Goal: Transaction & Acquisition: Purchase product/service

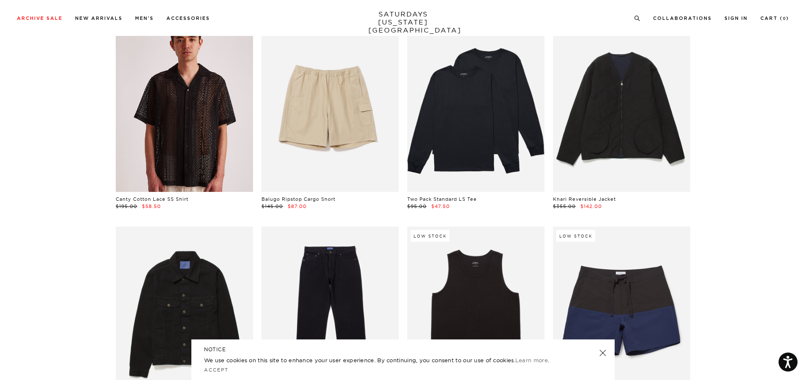
scroll to position [802, 0]
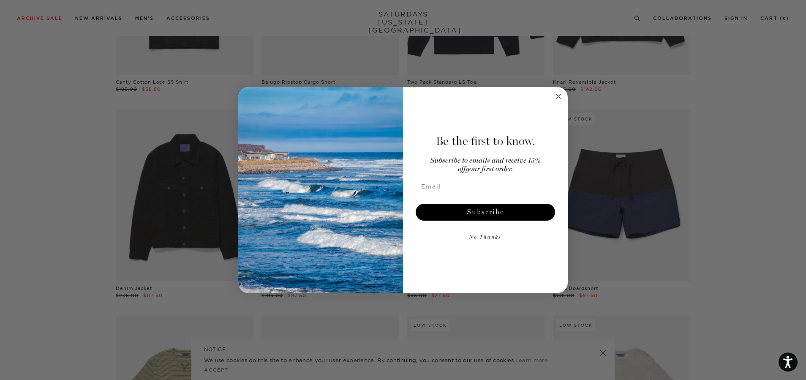
click at [558, 92] on circle "Close dialog" at bounding box center [558, 96] width 10 height 10
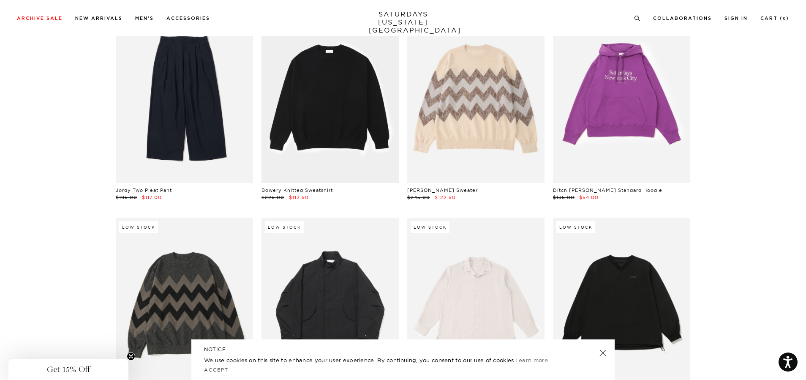
scroll to position [9794, 0]
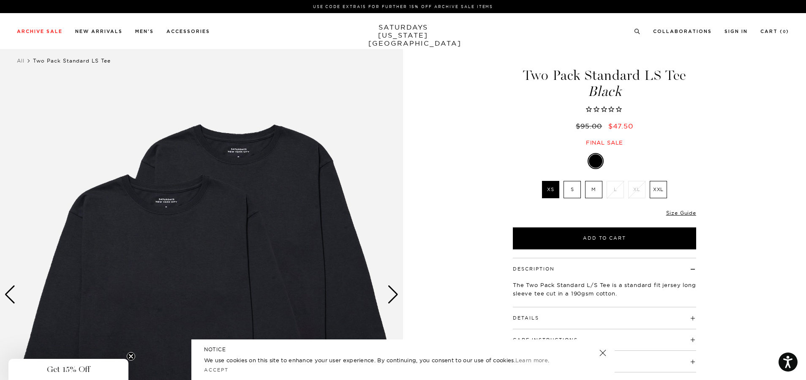
click at [594, 192] on label "M" at bounding box center [593, 189] width 17 height 17
click at [0, 0] on input "M" at bounding box center [0, 0] width 0 height 0
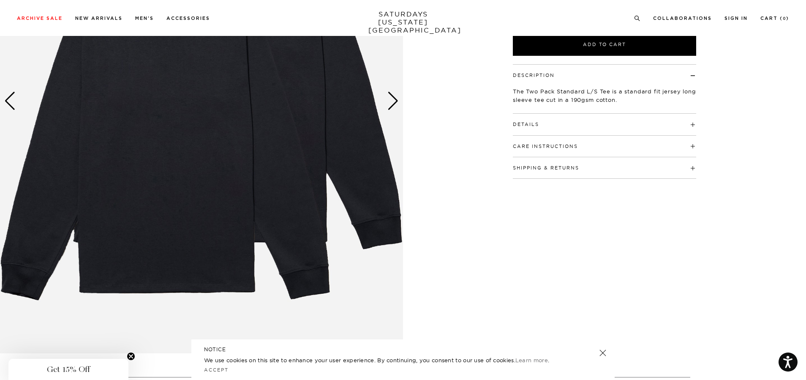
scroll to position [84, 0]
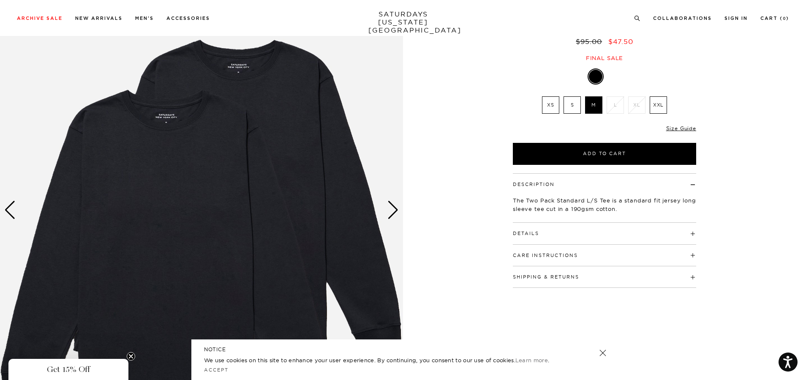
click at [397, 206] on div "Next slide" at bounding box center [392, 210] width 11 height 19
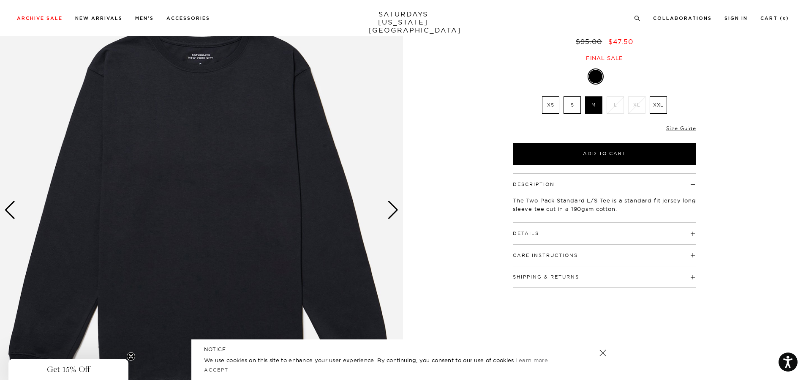
click at [397, 206] on div "Next slide" at bounding box center [392, 210] width 11 height 19
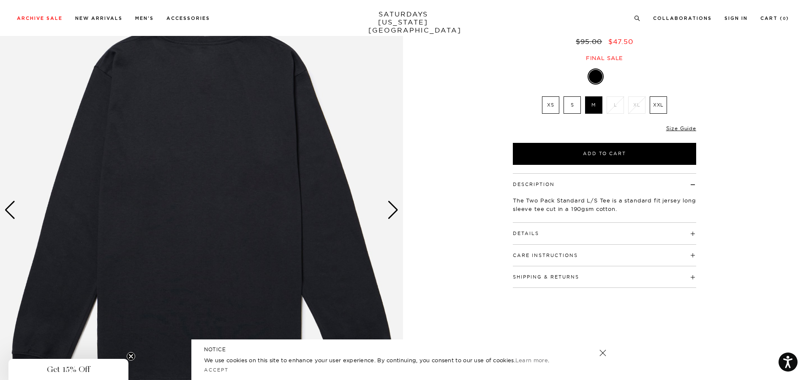
click at [396, 205] on div "Next slide" at bounding box center [392, 210] width 11 height 19
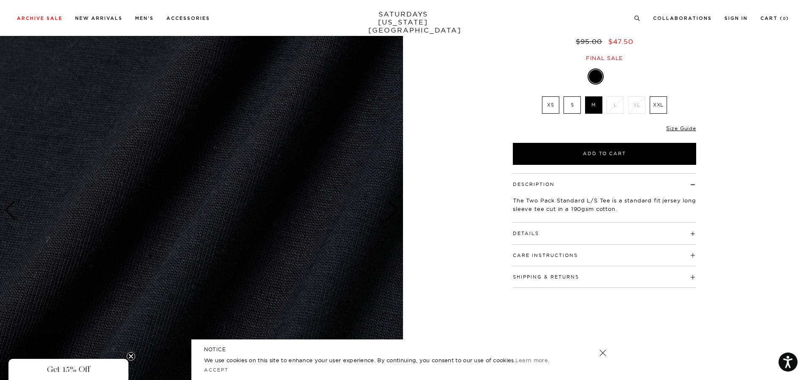
click at [536, 203] on p "The Two Pack Standard L/S Tee is a standard fit jersey long sleeve tee cut in a…" at bounding box center [604, 204] width 183 height 17
click at [536, 202] on p "The Two Pack Standard L/S Tee is a standard fit jersey long sleeve tee cut in a…" at bounding box center [604, 204] width 183 height 17
click at [536, 203] on p "The Two Pack Standard L/S Tee is a standard fit jersey long sleeve tee cut in a…" at bounding box center [604, 204] width 183 height 17
click at [542, 242] on div "Details 100% Cotton Standard fit" at bounding box center [604, 233] width 183 height 22
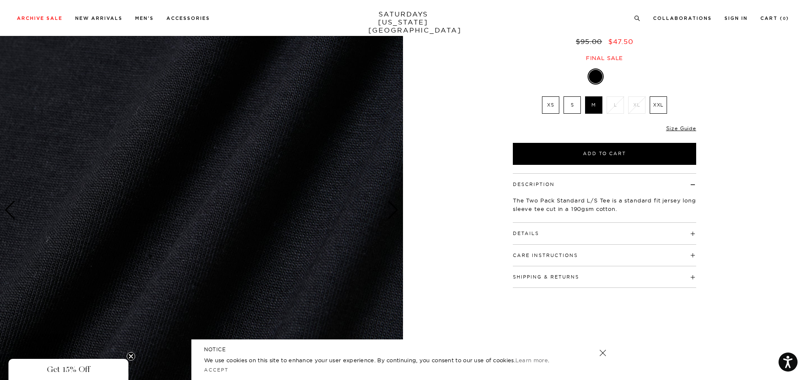
click at [542, 236] on h4 "Details" at bounding box center [604, 229] width 183 height 14
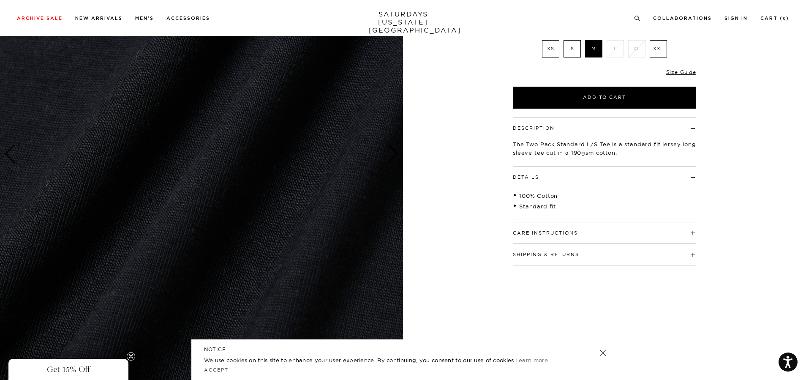
scroll to position [169, 0]
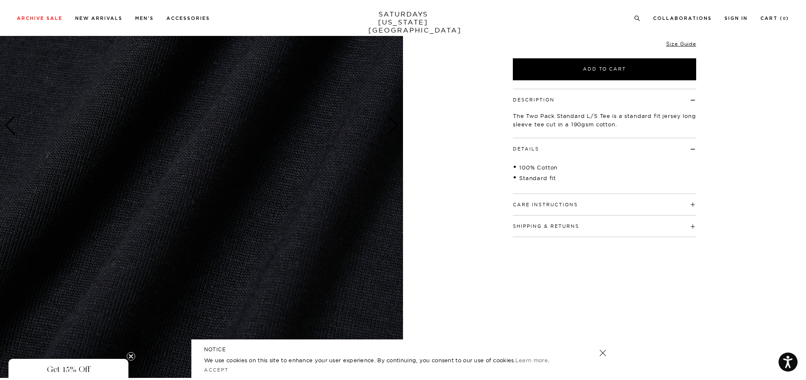
click at [629, 203] on h4 "Care Instructions" at bounding box center [604, 201] width 183 height 14
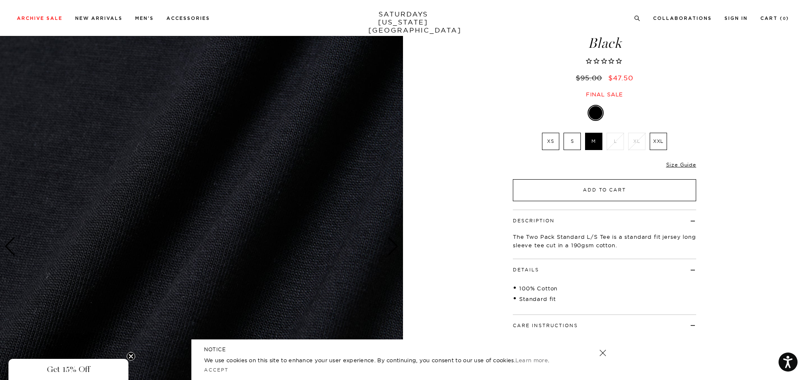
scroll to position [0, 0]
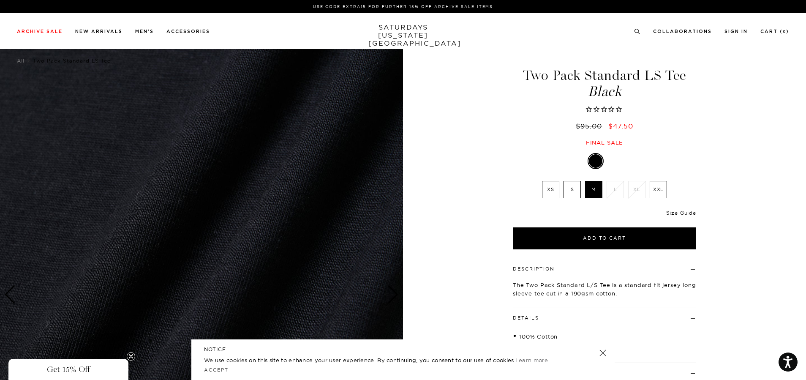
click at [688, 211] on link "Size Guide" at bounding box center [681, 212] width 30 height 6
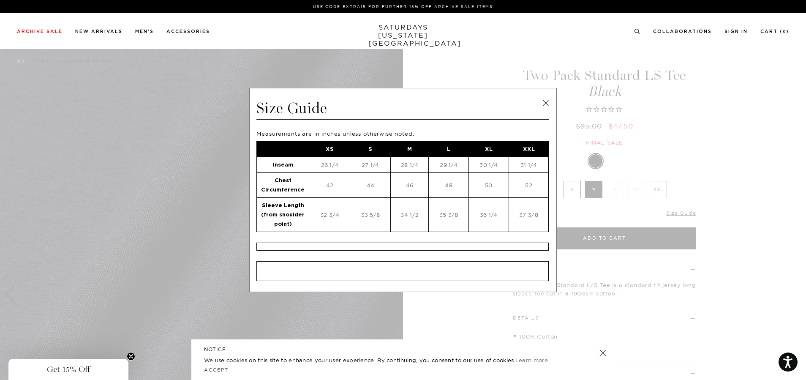
click at [410, 162] on td "28 1/4" at bounding box center [410, 165] width 38 height 16
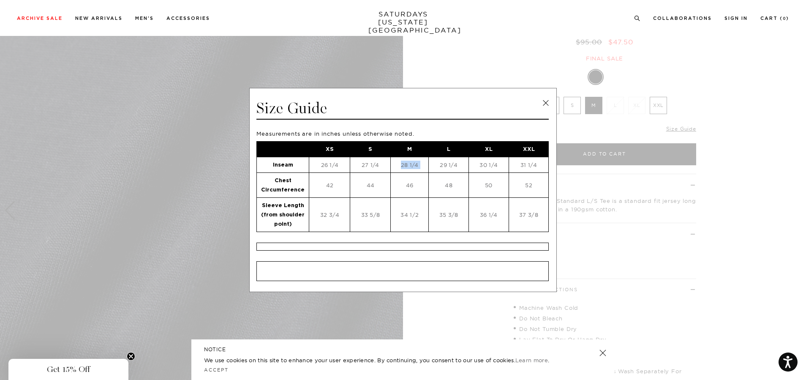
scroll to position [84, 0]
click at [545, 99] on link at bounding box center [545, 103] width 13 height 13
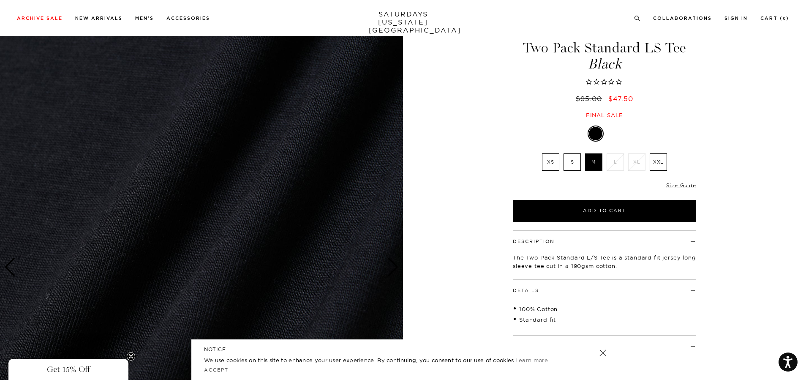
scroll to position [42, 0]
